Goal: Information Seeking & Learning: Learn about a topic

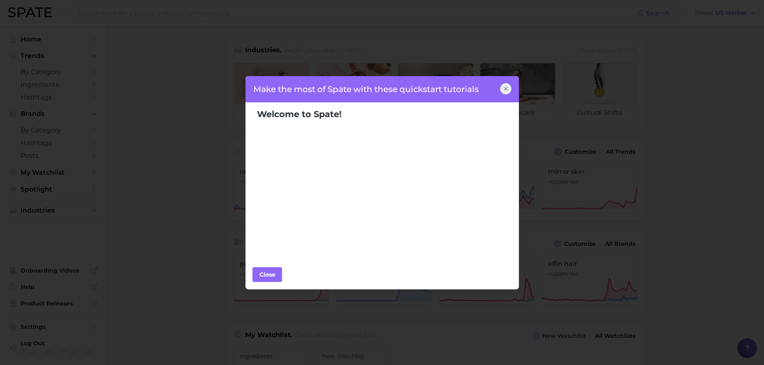
click at [505, 85] on div at bounding box center [505, 88] width 11 height 11
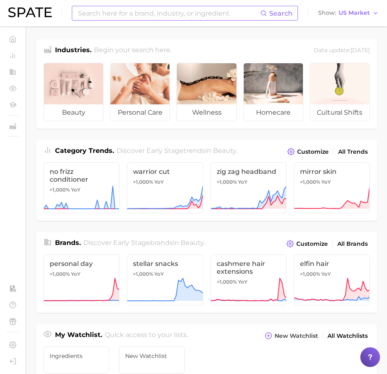
click at [121, 9] on input at bounding box center [168, 13] width 183 height 14
type input "m"
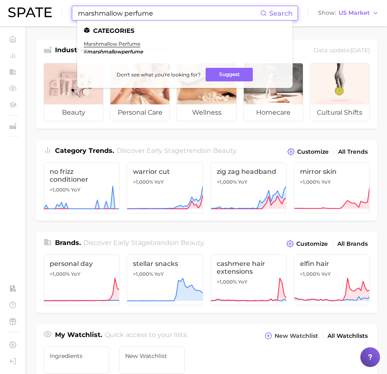
type input "marshmallow perfume"
click at [119, 48] on em "marshmallowperfume" at bounding box center [115, 51] width 56 height 6
click at [122, 48] on li "marshmallow perfume # marshmallowperfume" at bounding box center [113, 48] width 59 height 14
click at [126, 47] on li "marshmallow perfume # marshmallowperfume" at bounding box center [113, 48] width 59 height 14
click at [129, 46] on link "marshmallow perfume" at bounding box center [112, 44] width 57 height 6
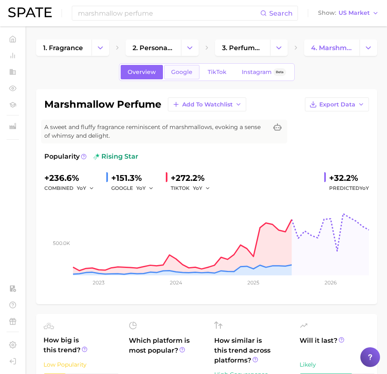
click at [192, 76] on link "Google" at bounding box center [181, 72] width 35 height 14
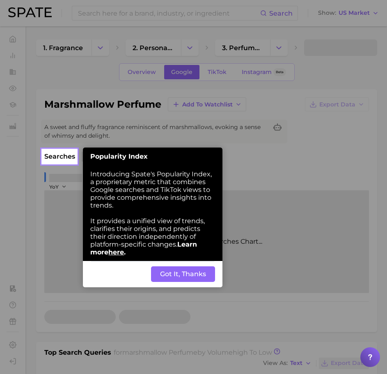
click at [198, 273] on button "Got It, Thanks" at bounding box center [183, 274] width 64 height 16
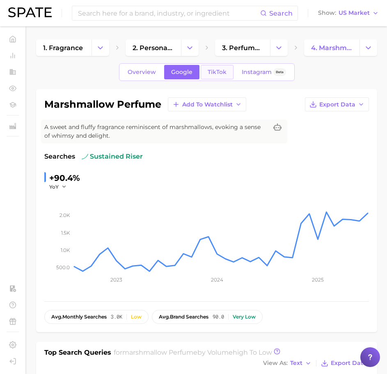
click at [211, 72] on span "TikTok" at bounding box center [217, 72] width 19 height 7
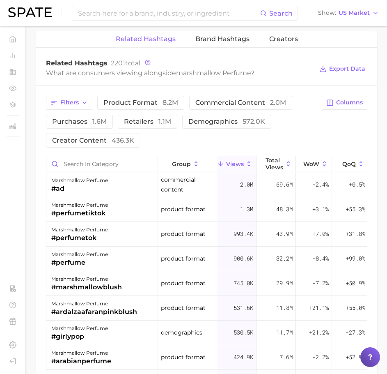
click at [122, 23] on div "Search Show US Market" at bounding box center [193, 13] width 371 height 26
click at [115, 14] on input at bounding box center [168, 13] width 183 height 14
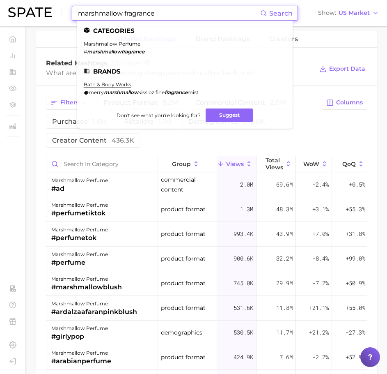
type input "marshmallow fragrance"
click at [122, 48] on li "marshmallow perfume # marshmallowfragrance" at bounding box center [114, 48] width 61 height 14
click at [112, 47] on li "marshmallow perfume # marshmallowfragrance" at bounding box center [114, 48] width 61 height 14
click at [110, 52] on em "marshmallowfragrance" at bounding box center [115, 51] width 57 height 6
click at [100, 47] on li "marshmallow perfume # marshmallowfragrance" at bounding box center [114, 48] width 61 height 14
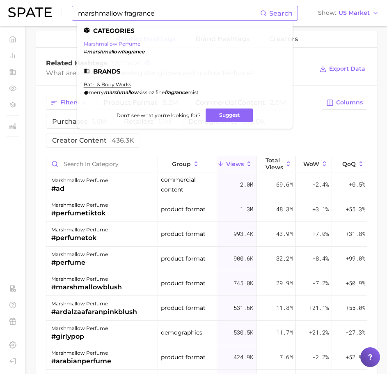
click at [98, 45] on link "marshmallow perfume" at bounding box center [112, 44] width 57 height 6
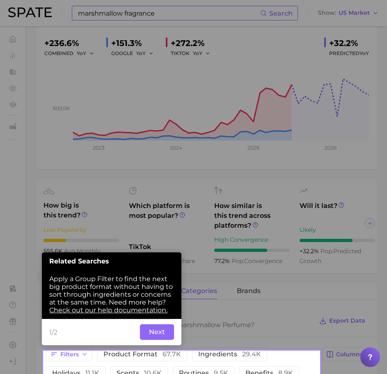
scroll to position [168, 0]
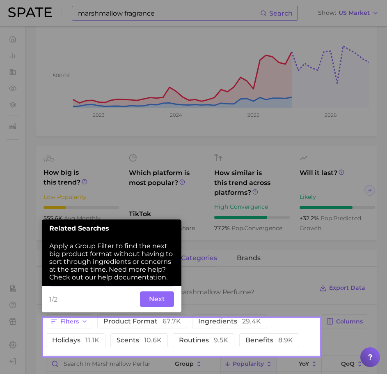
click at [156, 304] on button "Next" at bounding box center [157, 299] width 34 height 16
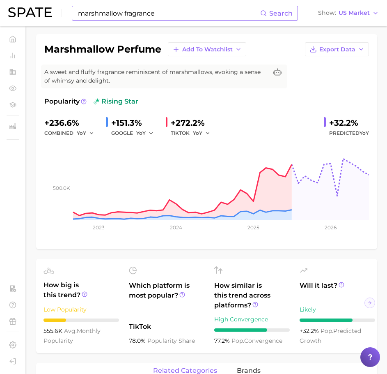
scroll to position [0, 0]
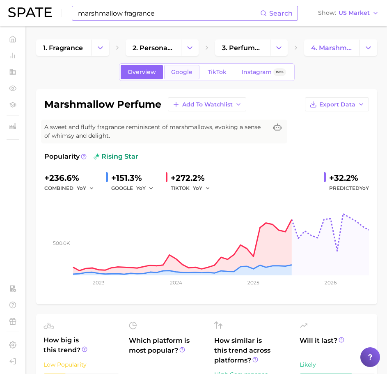
click at [183, 75] on span "Google" at bounding box center [181, 72] width 21 height 7
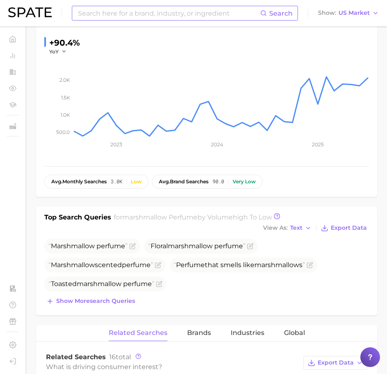
scroll to position [185, 0]
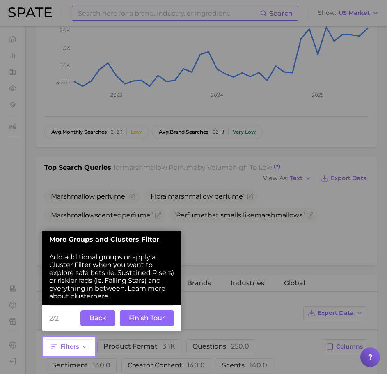
click at [150, 313] on button "Finish Tour" at bounding box center [147, 318] width 54 height 16
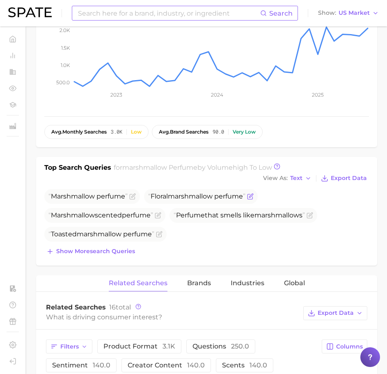
scroll to position [4, 0]
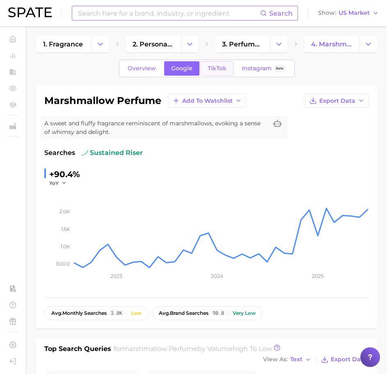
click at [211, 67] on span "TikTok" at bounding box center [217, 68] width 19 height 7
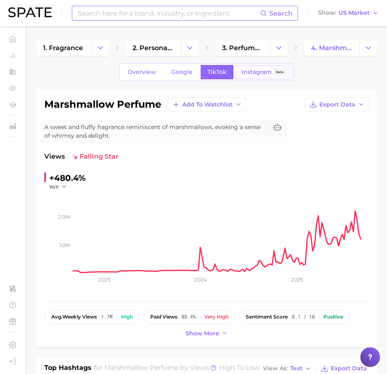
click at [243, 71] on span "Instagram" at bounding box center [257, 72] width 30 height 7
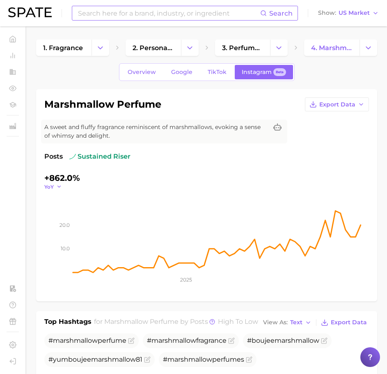
click at [58, 186] on polyline "button" at bounding box center [58, 186] width 3 height 1
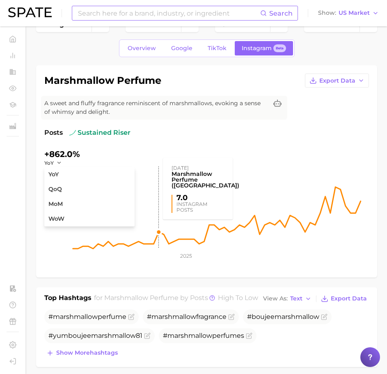
scroll to position [24, 0]
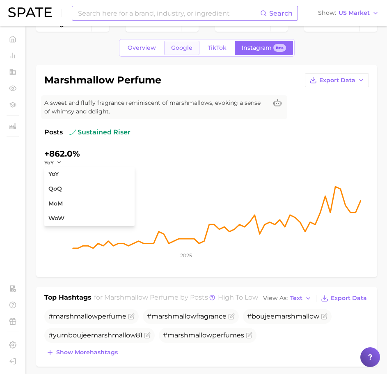
click at [174, 45] on span "Google" at bounding box center [181, 47] width 21 height 7
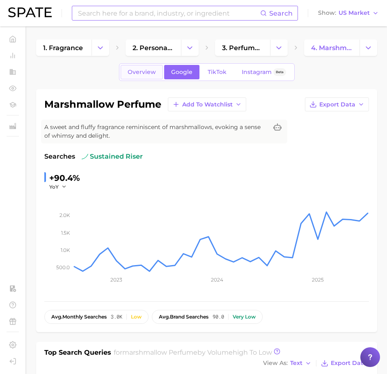
click at [135, 69] on span "Overview" at bounding box center [142, 72] width 28 height 7
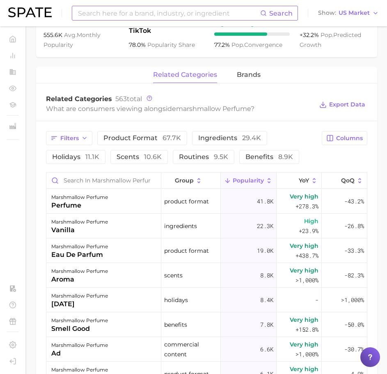
click at [105, 14] on input at bounding box center [168, 13] width 183 height 14
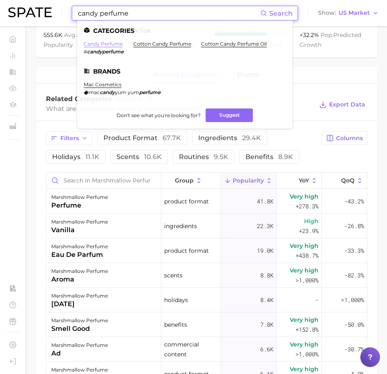
type input "candy perfume"
click at [93, 44] on link "candy perfume" at bounding box center [103, 44] width 39 height 6
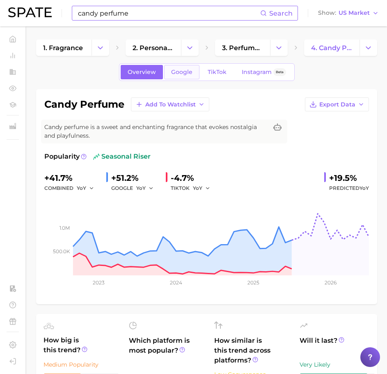
click at [178, 65] on link "Google" at bounding box center [181, 72] width 35 height 14
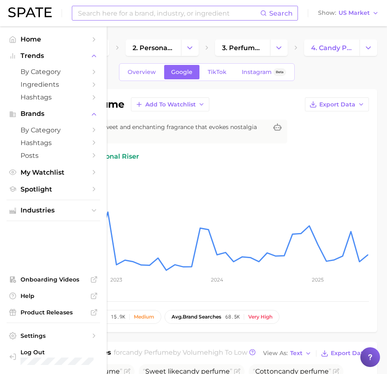
drag, startPoint x: 49, startPoint y: 171, endPoint x: 186, endPoint y: 202, distance: 140.6
click at [49, 171] on span "My Watchlist" at bounding box center [54, 172] width 66 height 8
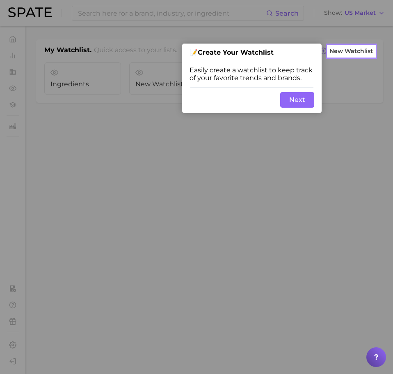
click at [290, 105] on button "Next" at bounding box center [297, 100] width 34 height 16
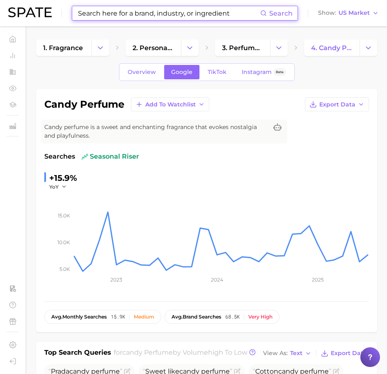
click at [114, 16] on input at bounding box center [168, 13] width 183 height 14
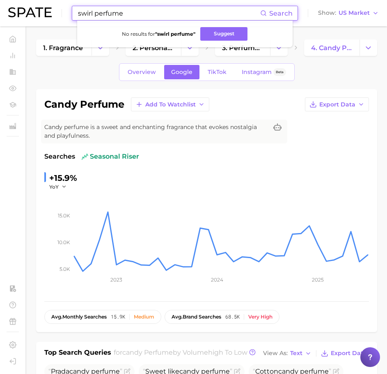
click at [126, 19] on input "swirl perfume" at bounding box center [168, 13] width 183 height 14
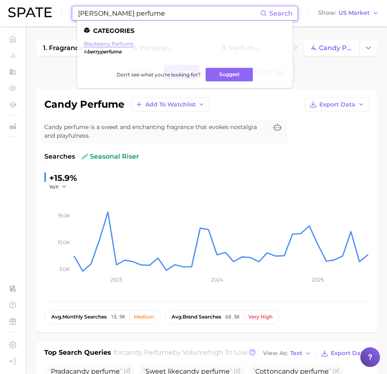
type input "berry perfume"
click at [103, 44] on link "blackberry perfume" at bounding box center [109, 44] width 50 height 6
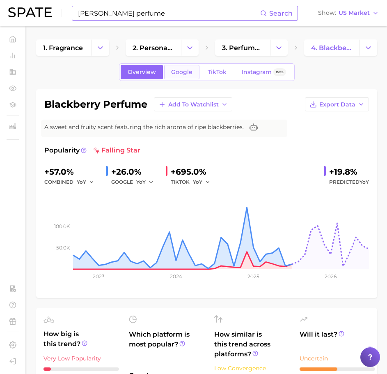
click at [181, 75] on span "Google" at bounding box center [181, 72] width 21 height 7
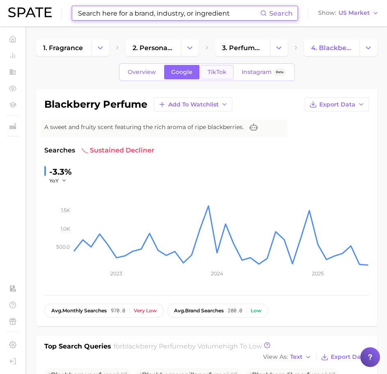
click at [226, 78] on link "TikTok" at bounding box center [217, 72] width 33 height 14
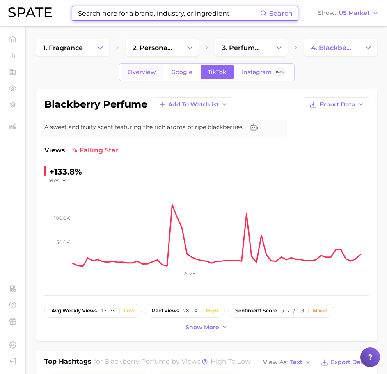
click at [152, 72] on span "Overview" at bounding box center [142, 72] width 28 height 7
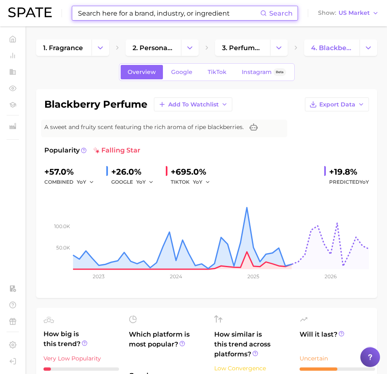
click at [175, 2] on div "Search Show US Market" at bounding box center [193, 13] width 371 height 26
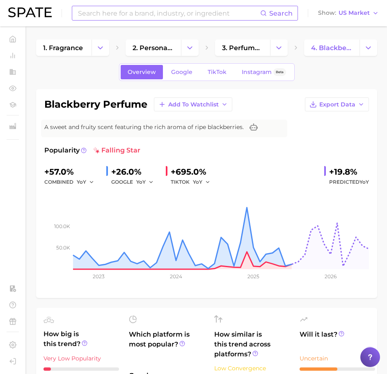
click at [157, 14] on input at bounding box center [168, 13] width 183 height 14
type input "b"
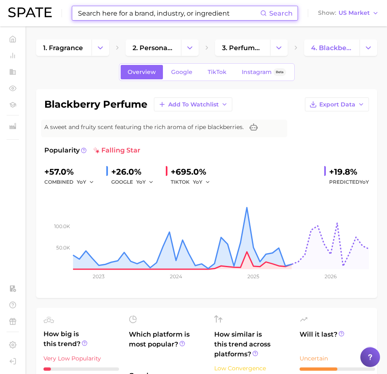
type input "s"
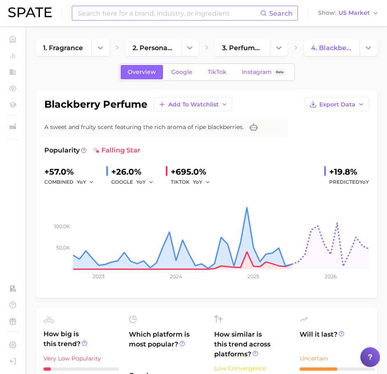
click at [100, 18] on input at bounding box center [168, 13] width 183 height 14
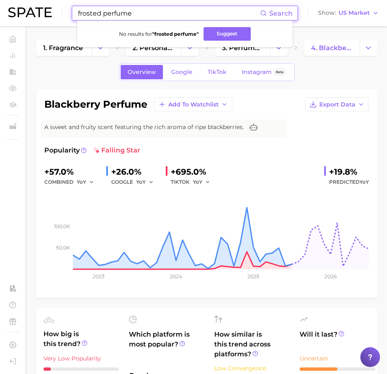
click at [127, 16] on input "frosted perfume" at bounding box center [168, 13] width 183 height 14
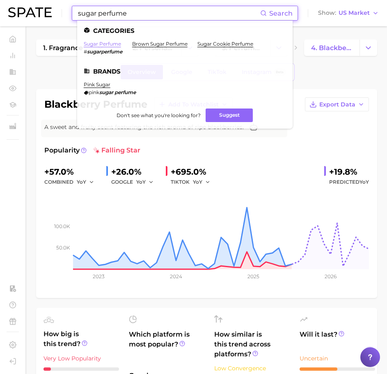
type input "sugar perfume"
click at [99, 42] on link "sugar perfume" at bounding box center [102, 44] width 37 height 6
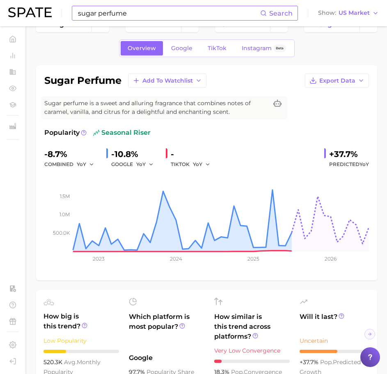
scroll to position [24, 0]
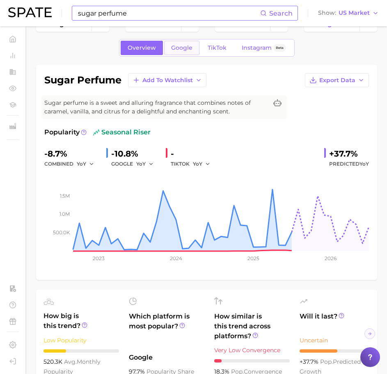
click at [181, 48] on span "Google" at bounding box center [181, 47] width 21 height 7
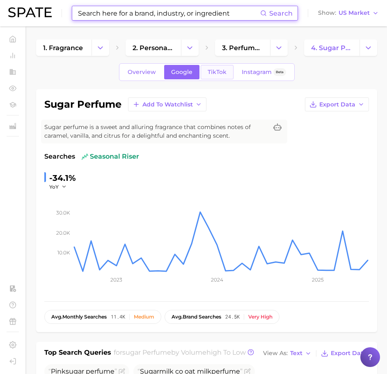
click at [209, 74] on span "TikTok" at bounding box center [217, 72] width 19 height 7
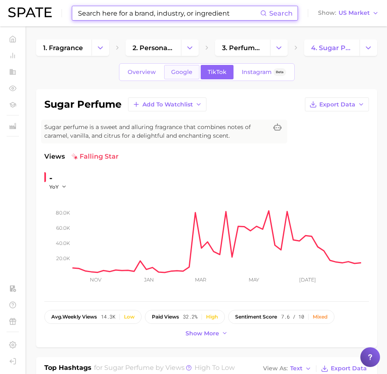
click at [181, 69] on span "Google" at bounding box center [181, 72] width 21 height 7
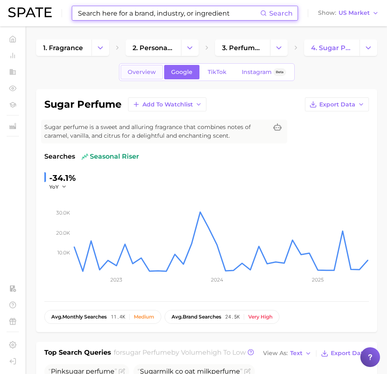
click at [148, 71] on span "Overview" at bounding box center [142, 72] width 28 height 7
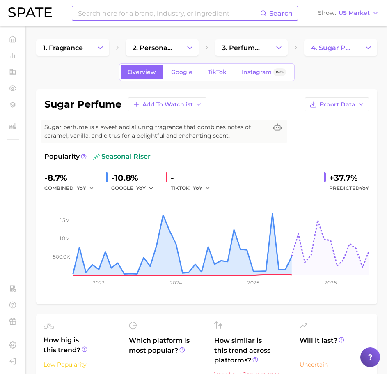
click at [101, 15] on input at bounding box center [168, 13] width 183 height 14
type input "S"
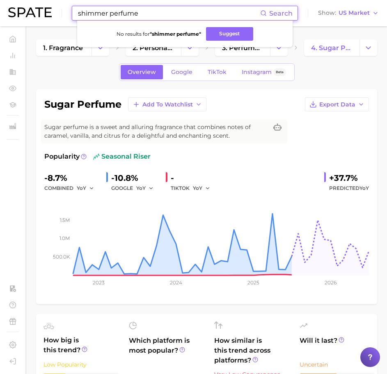
click at [116, 15] on input "shimmer perfume" at bounding box center [168, 13] width 183 height 14
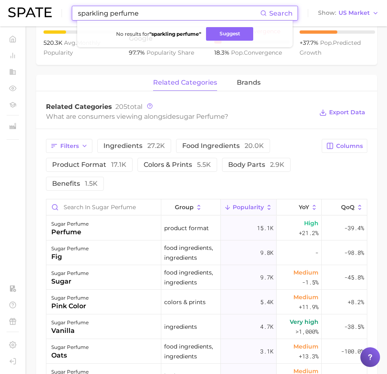
scroll to position [343, 0]
click at [142, 279] on div "sugar perfume sugar" at bounding box center [103, 276] width 115 height 25
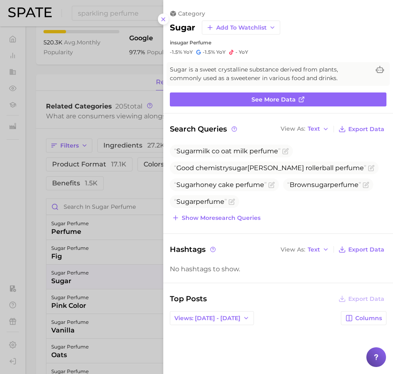
click at [164, 27] on div "category sugar Add to Watchlist in sugar perfume -1.5% YoY -1.5% YoY - YoY" at bounding box center [278, 33] width 230 height 46
click at [163, 16] on icon at bounding box center [163, 19] width 7 height 7
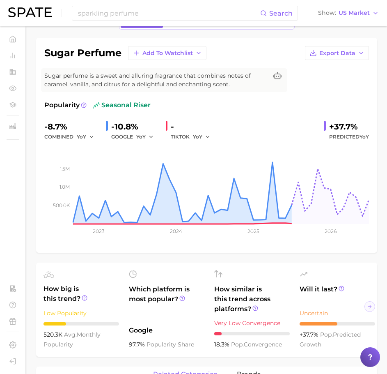
scroll to position [53, 0]
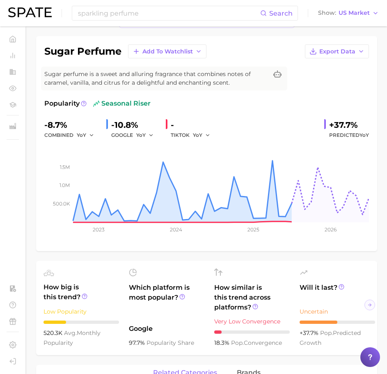
click at [333, 341] on div "+37.7% pop. predicted growth" at bounding box center [338, 338] width 76 height 20
click at [329, 334] on abbr "pop." at bounding box center [326, 332] width 13 height 7
click at [347, 122] on div "+37.7%" at bounding box center [349, 124] width 40 height 13
click at [343, 131] on span "Predicted YoY" at bounding box center [349, 135] width 40 height 10
click at [342, 288] on line at bounding box center [342, 288] width 0 height 0
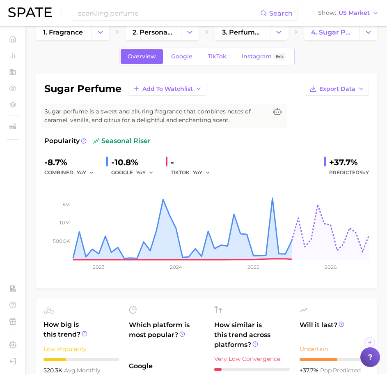
scroll to position [15, 0]
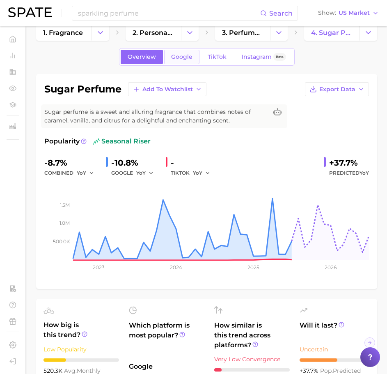
click at [191, 57] on span "Google" at bounding box center [181, 56] width 21 height 7
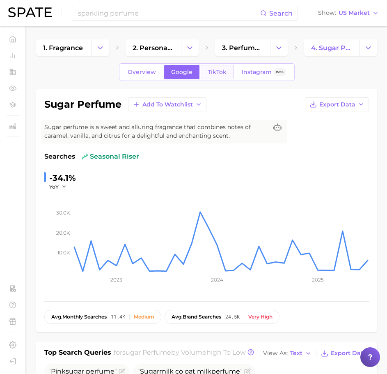
click at [212, 72] on span "TikTok" at bounding box center [217, 72] width 19 height 7
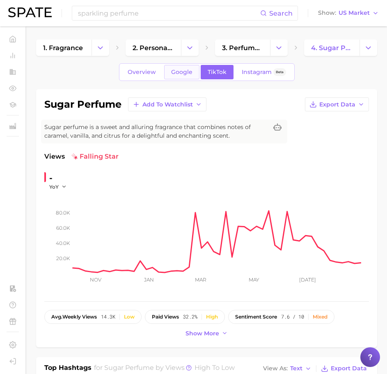
click at [170, 77] on link "Google" at bounding box center [181, 72] width 35 height 14
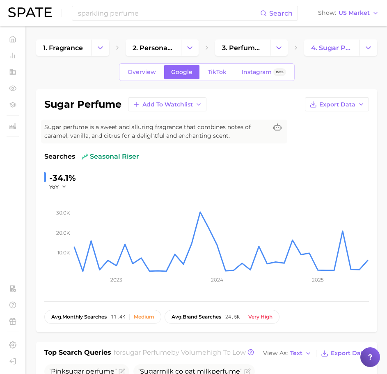
click at [105, 158] on span "seasonal riser" at bounding box center [110, 157] width 57 height 10
click at [209, 72] on span "TikTok" at bounding box center [217, 72] width 19 height 7
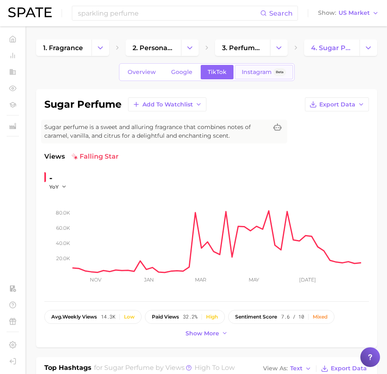
click at [245, 76] on link "Instagram Beta" at bounding box center [264, 72] width 58 height 14
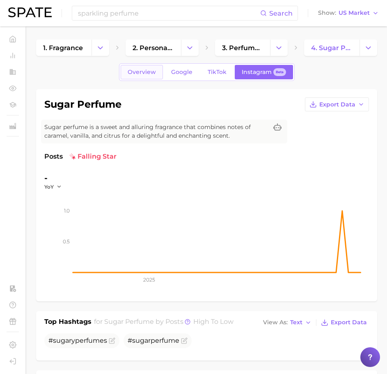
click at [154, 75] on span "Overview" at bounding box center [142, 72] width 28 height 7
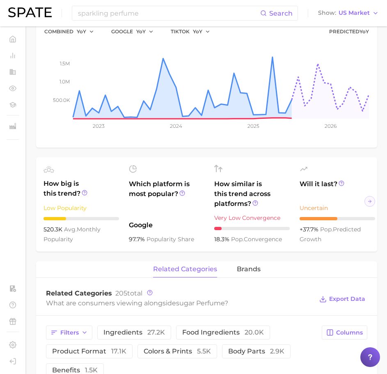
scroll to position [149, 0]
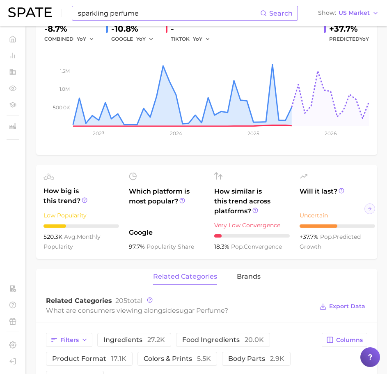
click at [113, 11] on input "sparkling perfume" at bounding box center [168, 13] width 183 height 14
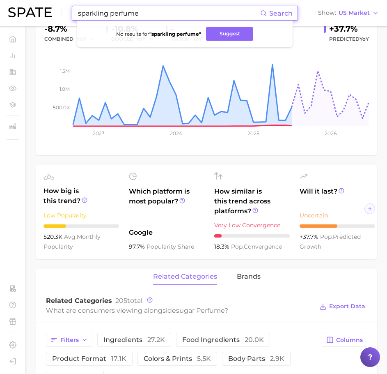
click at [113, 11] on input "sparkling perfume" at bounding box center [168, 13] width 183 height 14
click at [143, 14] on input "frosted perfume" at bounding box center [168, 13] width 183 height 14
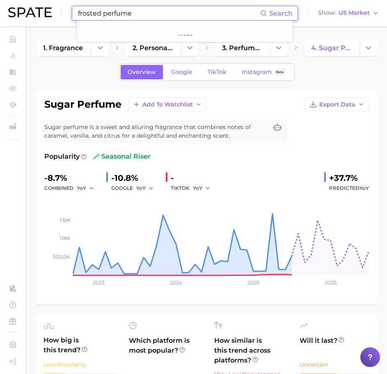
type input "frosted perfume"
click at [115, 16] on input "frosted perfume" at bounding box center [168, 13] width 183 height 14
click at [100, 9] on input "sparkliing perfume" at bounding box center [168, 13] width 183 height 14
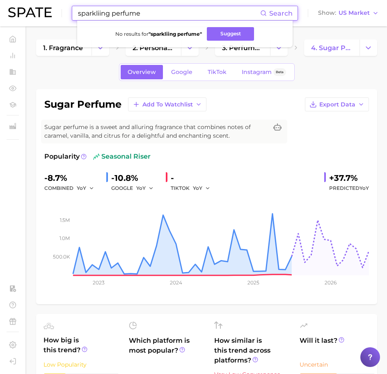
click at [100, 9] on input "sparkliing perfume" at bounding box center [168, 13] width 183 height 14
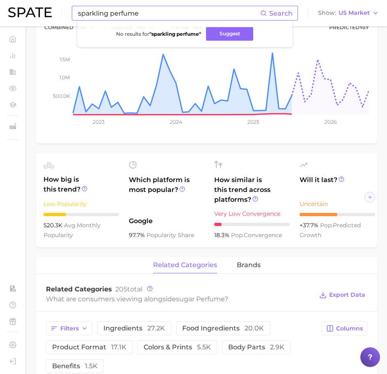
click at [151, 16] on input "sparkling perfume" at bounding box center [168, 13] width 183 height 14
type input "sugared fragrance"
click at [154, 18] on input "sugared fragrance" at bounding box center [168, 13] width 183 height 14
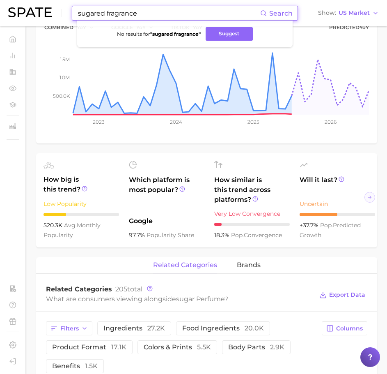
click at [154, 18] on input "sugared fragrance" at bounding box center [168, 13] width 183 height 14
